Goal: Task Accomplishment & Management: Use online tool/utility

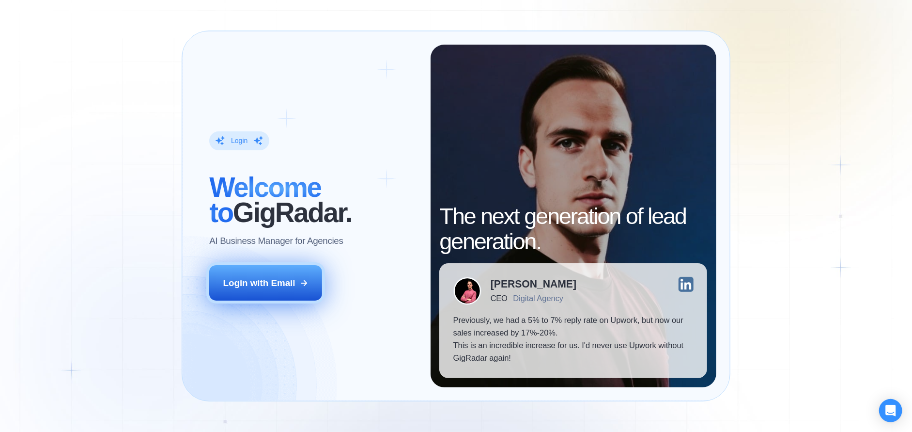
click at [284, 270] on button "Login with Email" at bounding box center [265, 282] width 113 height 35
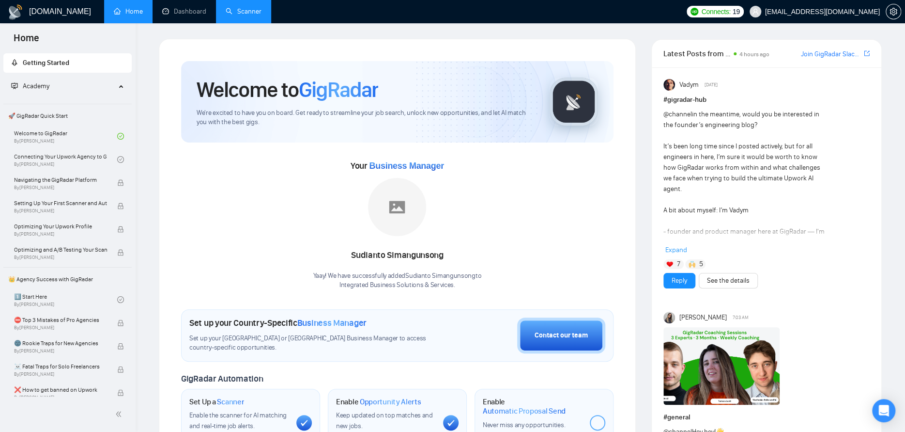
click at [241, 11] on link "Scanner" at bounding box center [244, 11] width 36 height 8
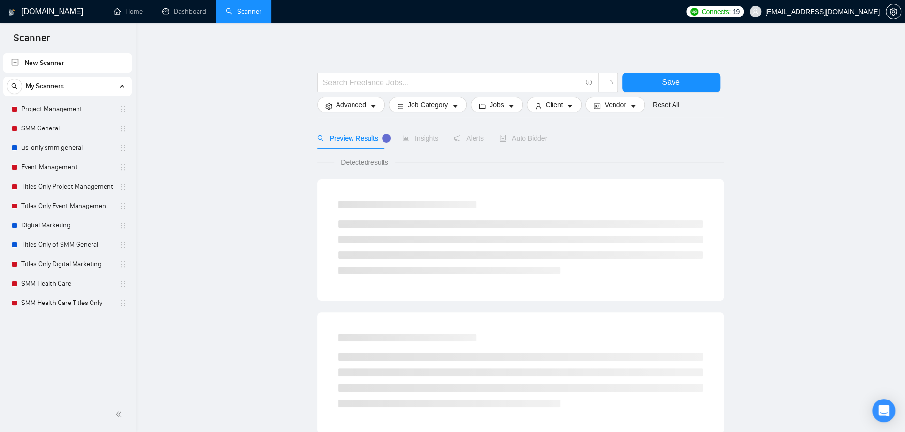
click at [63, 103] on link "Project Management" at bounding box center [67, 108] width 92 height 19
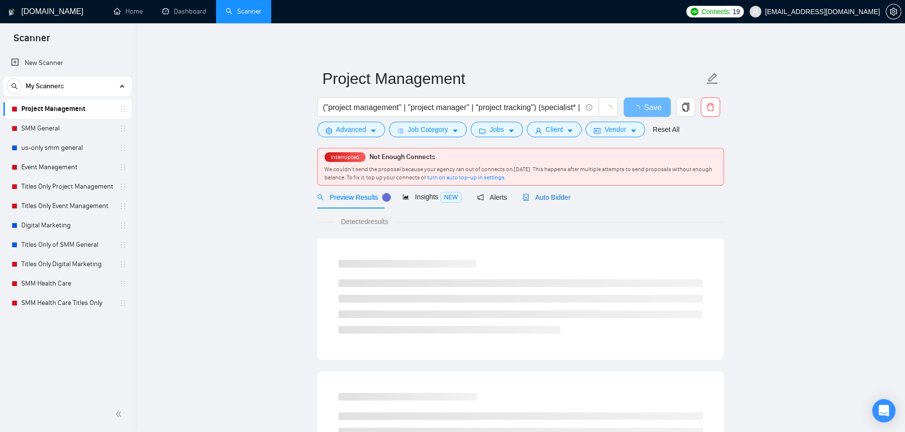
click at [537, 195] on span "Auto Bidder" at bounding box center [547, 197] width 48 height 8
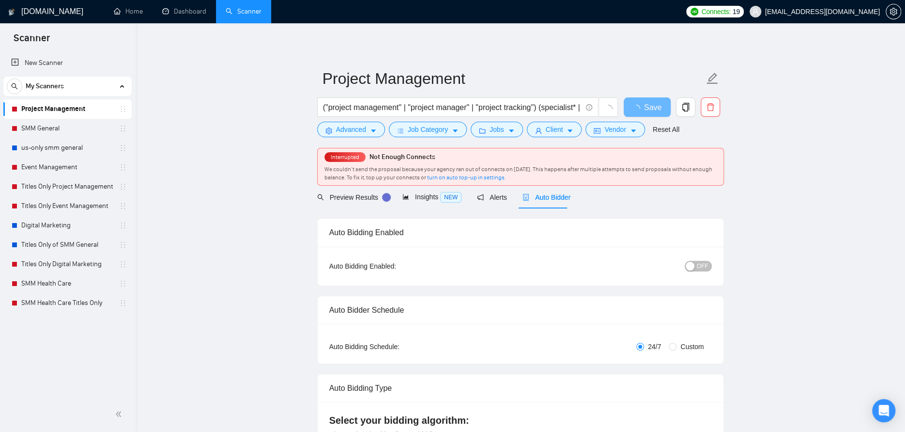
checkbox input "true"
drag, startPoint x: 697, startPoint y: 264, endPoint x: 690, endPoint y: 268, distance: 8.1
click at [697, 264] on button "OFF" at bounding box center [698, 266] width 27 height 11
click at [637, 103] on button "Save" at bounding box center [647, 106] width 47 height 19
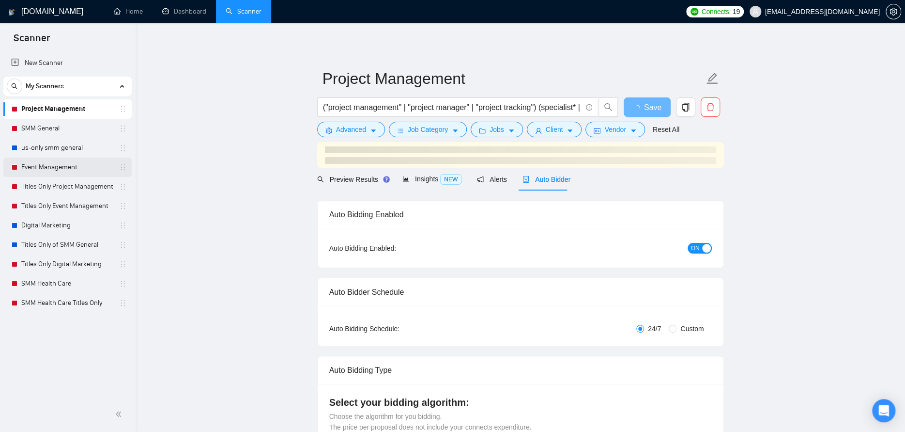
click at [41, 163] on link "Event Management" at bounding box center [67, 166] width 92 height 19
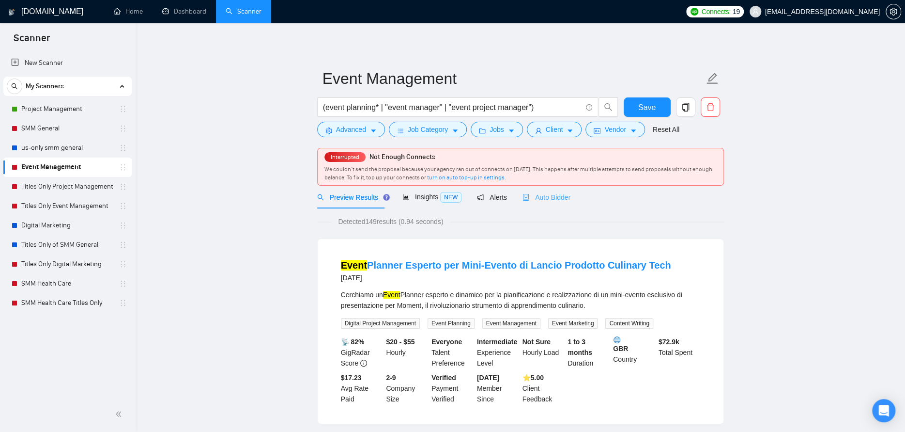
click at [543, 202] on div "Auto Bidder" at bounding box center [547, 197] width 48 height 23
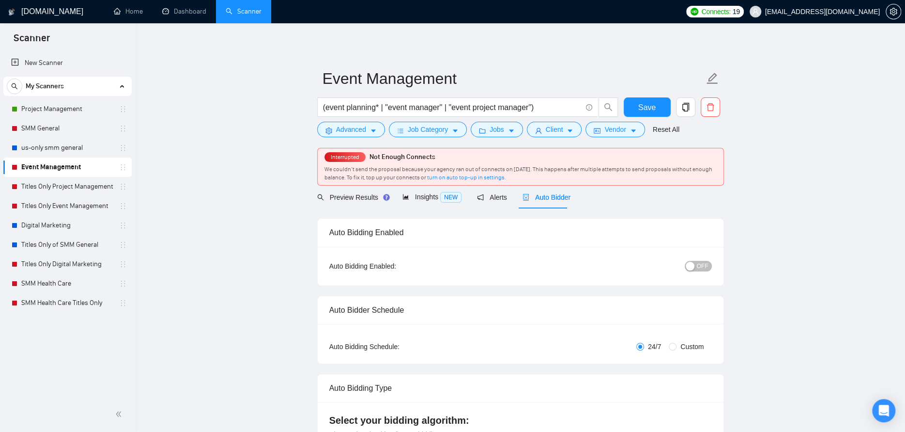
checkbox input "true"
click at [706, 264] on span "OFF" at bounding box center [703, 266] width 12 height 11
click at [650, 108] on span "Save" at bounding box center [646, 107] width 17 height 12
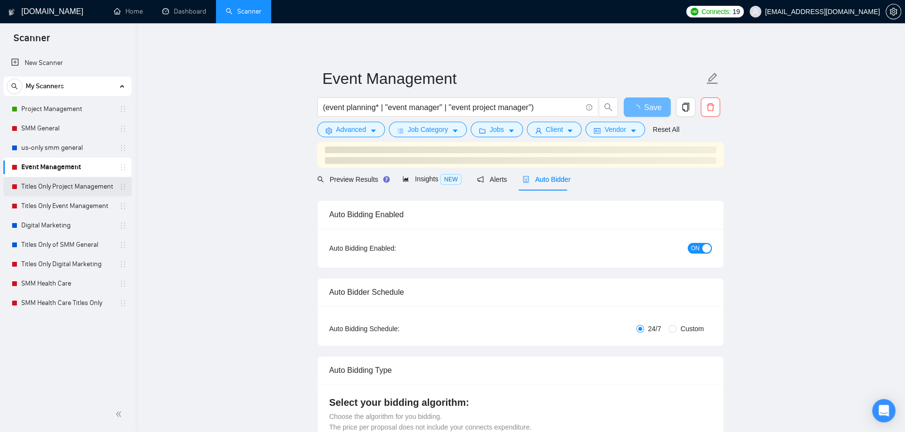
click at [68, 183] on link "Titles Only Project Management" at bounding box center [67, 186] width 92 height 19
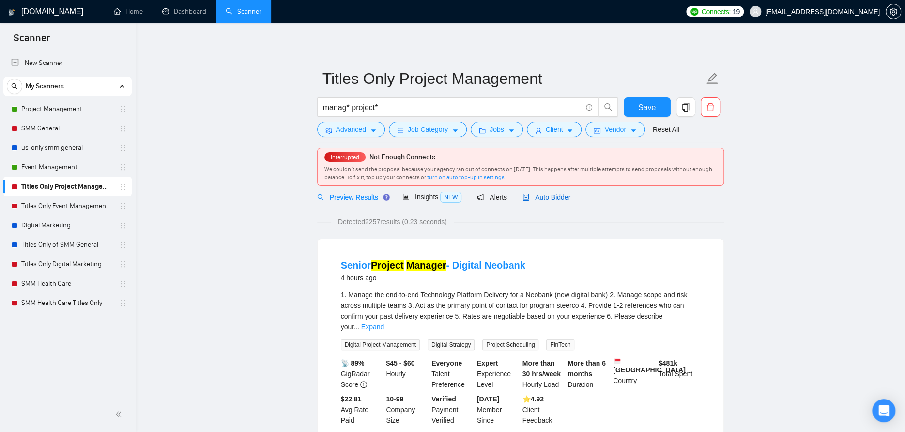
drag, startPoint x: 556, startPoint y: 193, endPoint x: 562, endPoint y: 202, distance: 11.2
click at [556, 193] on span "Auto Bidder" at bounding box center [547, 197] width 48 height 8
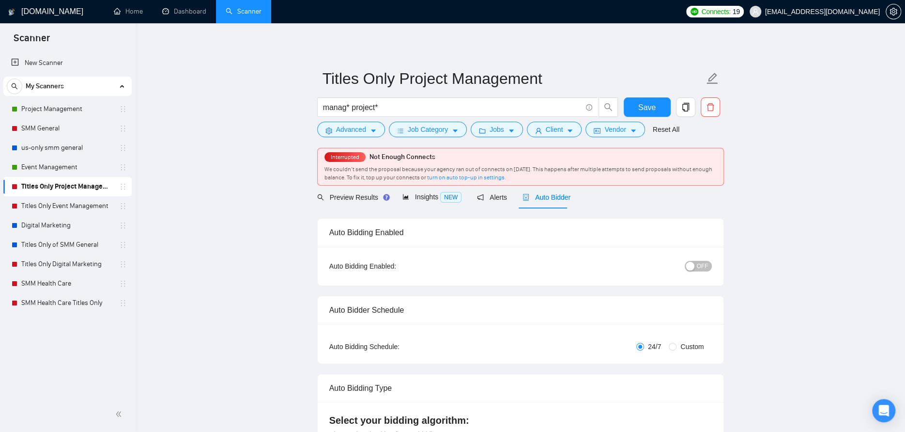
checkbox input "true"
click at [690, 265] on div "button" at bounding box center [690, 266] width 9 height 9
drag, startPoint x: 647, startPoint y: 110, endPoint x: 258, endPoint y: 126, distance: 389.3
click at [647, 109] on span "Save" at bounding box center [646, 107] width 17 height 12
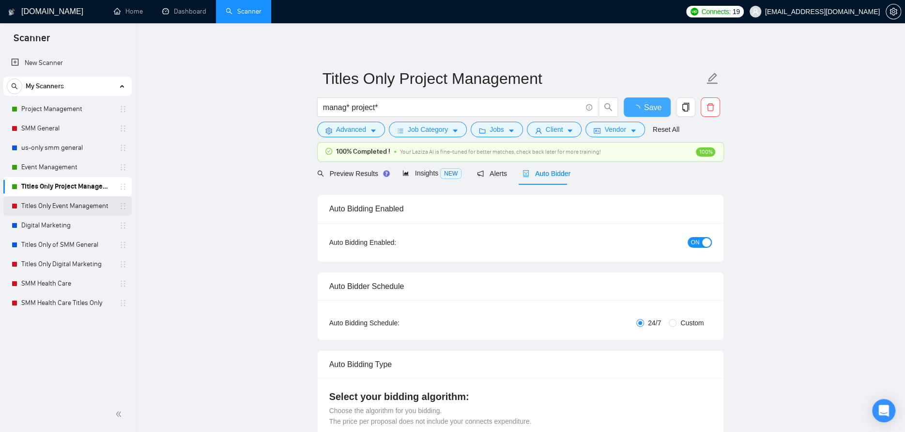
checkbox input "true"
click at [46, 203] on link "Titles Only Event Management" at bounding box center [67, 205] width 92 height 19
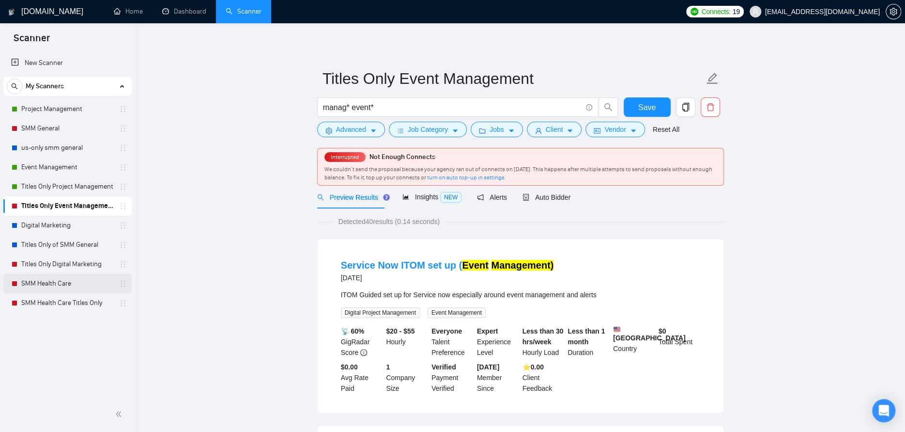
click at [50, 286] on link "SMM Health Care" at bounding box center [67, 283] width 92 height 19
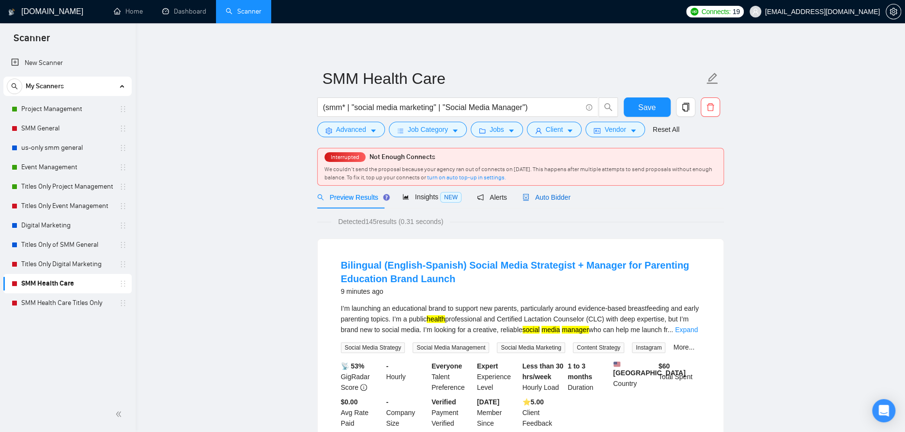
click at [561, 198] on span "Auto Bidder" at bounding box center [547, 197] width 48 height 8
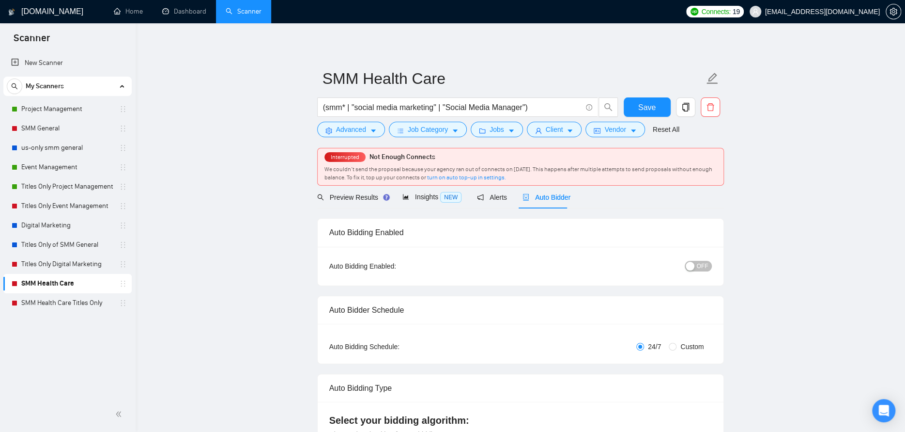
click at [696, 264] on button "OFF" at bounding box center [698, 266] width 27 height 11
click at [651, 107] on span "Save" at bounding box center [646, 107] width 17 height 12
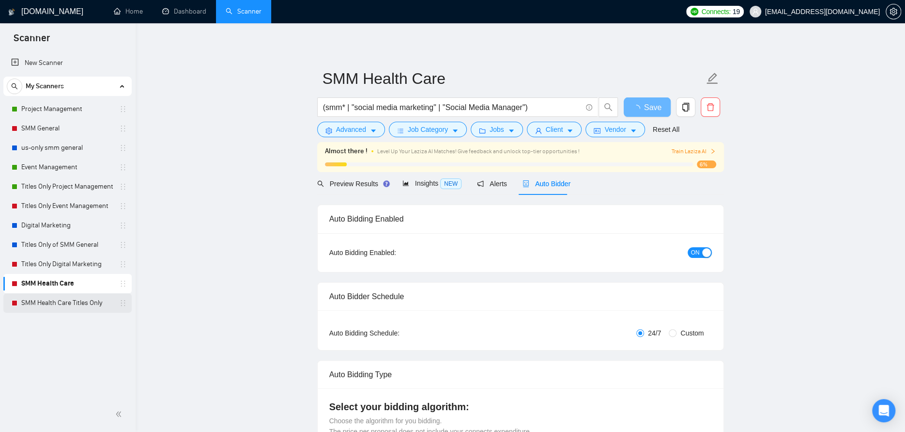
click at [69, 301] on link "SMM Health Care Titles Only" at bounding box center [67, 302] width 92 height 19
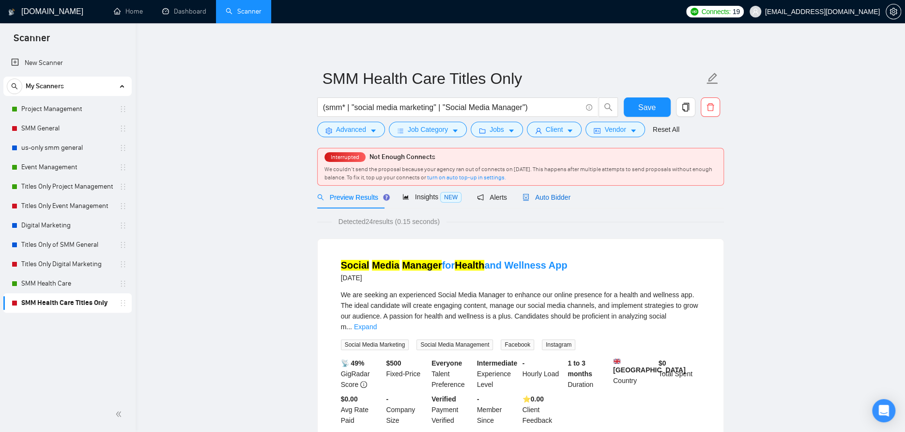
click at [549, 193] on span "Auto Bidder" at bounding box center [547, 197] width 48 height 8
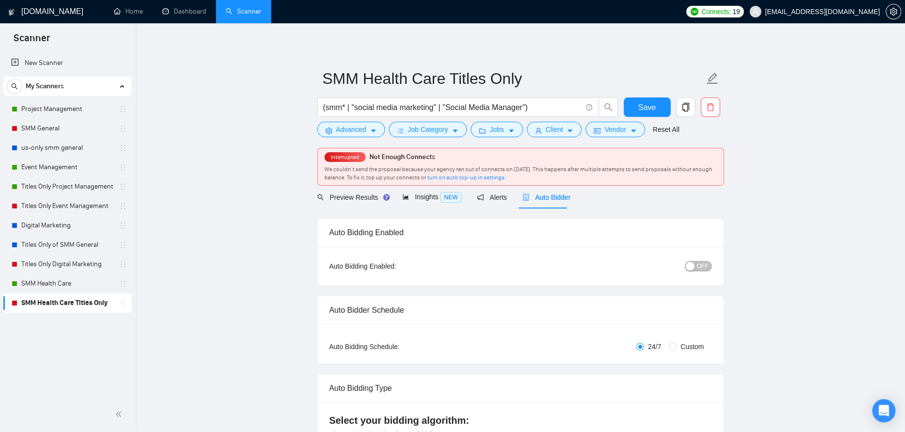
checkbox input "true"
drag, startPoint x: 691, startPoint y: 263, endPoint x: 688, endPoint y: 250, distance: 13.4
click at [691, 263] on div "button" at bounding box center [690, 266] width 9 height 9
click at [644, 106] on span "Save" at bounding box center [646, 107] width 17 height 12
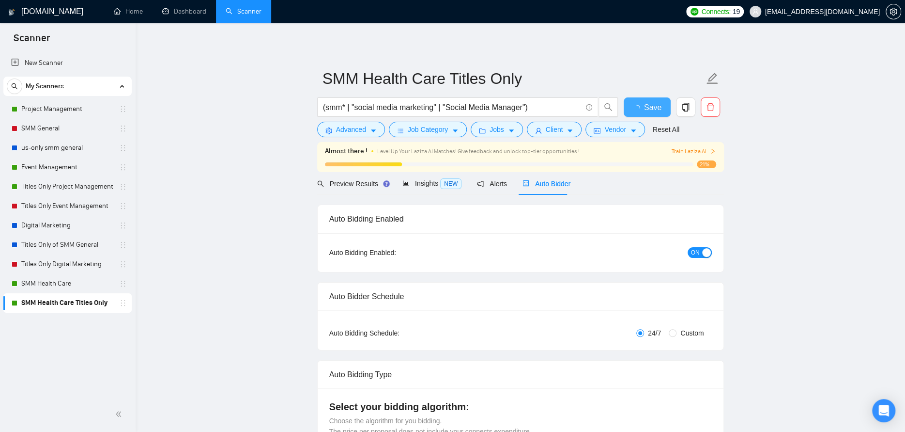
checkbox input "true"
click at [60, 223] on link "Digital Marketing" at bounding box center [67, 225] width 92 height 19
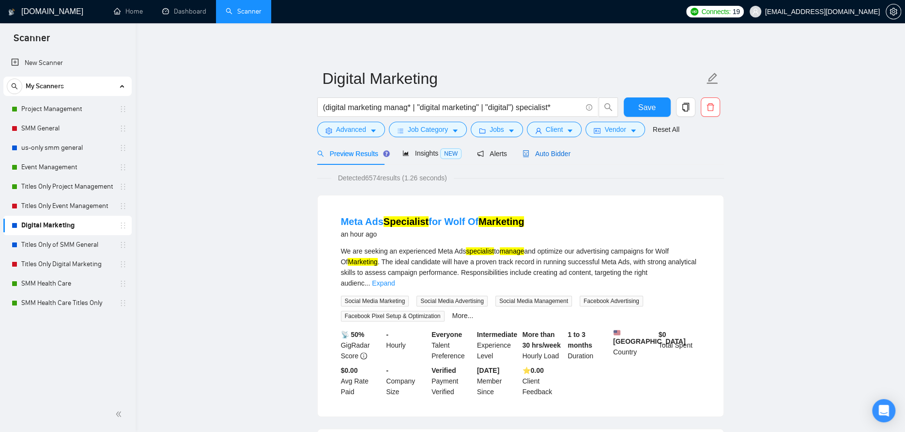
click at [547, 151] on span "Auto Bidder" at bounding box center [547, 154] width 48 height 8
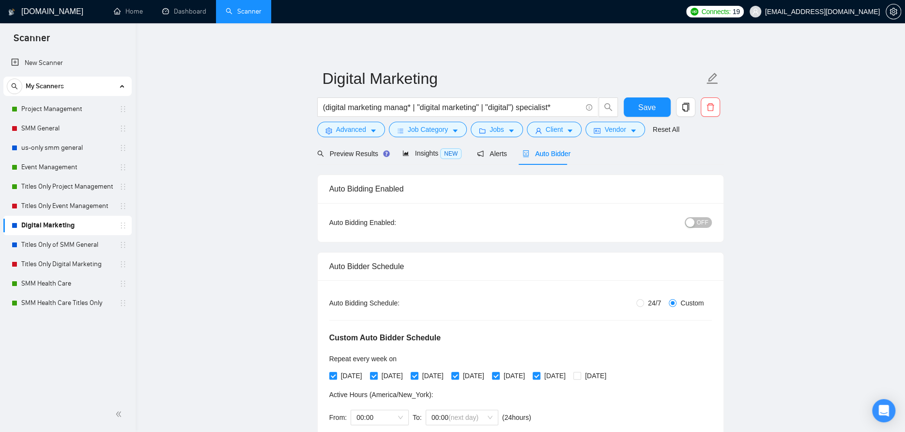
click at [702, 223] on span "OFF" at bounding box center [703, 222] width 12 height 11
click at [647, 108] on div "Reset all filters" at bounding box center [663, 111] width 52 height 16
click at [637, 109] on button "Save" at bounding box center [647, 106] width 47 height 19
